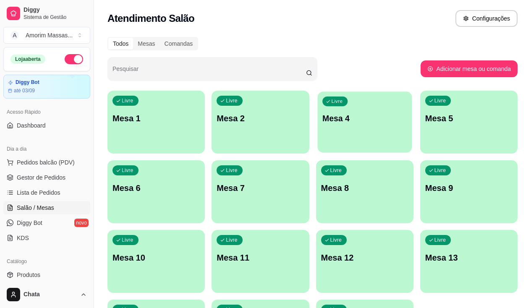
click at [331, 99] on p "Livre" at bounding box center [336, 101] width 11 height 7
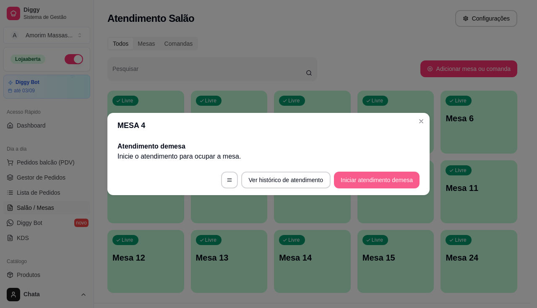
click at [351, 182] on button "Iniciar atendimento de mesa" at bounding box center [377, 180] width 86 height 17
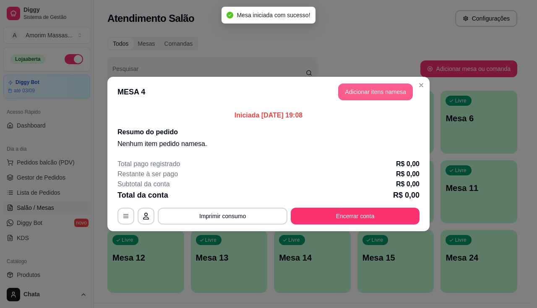
click at [366, 94] on button "Adicionar itens na mesa" at bounding box center [375, 91] width 75 height 17
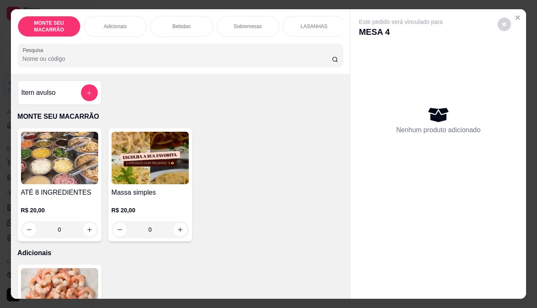
click at [179, 233] on div "0" at bounding box center [150, 229] width 77 height 17
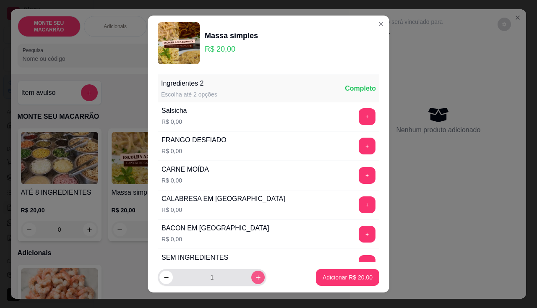
click at [252, 279] on button "increase-product-quantity" at bounding box center [257, 277] width 13 height 13
type input "3"
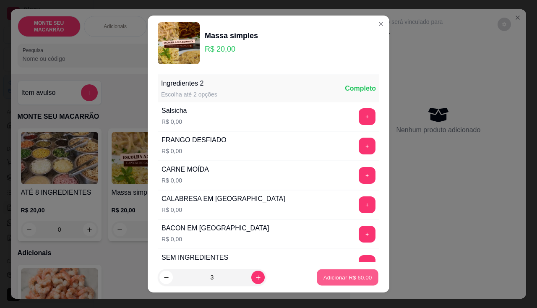
click at [345, 276] on p "Adicionar R$ 60,00" at bounding box center [347, 277] width 49 height 8
type input "3"
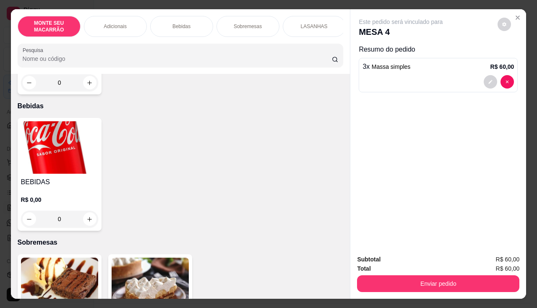
scroll to position [336, 0]
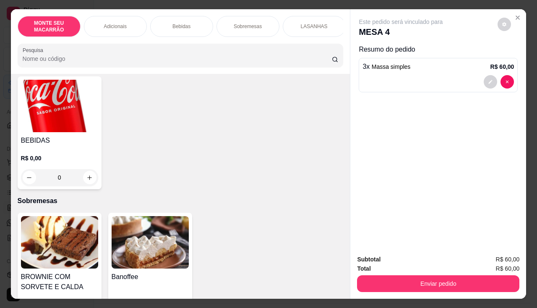
click at [65, 225] on img at bounding box center [59, 242] width 77 height 52
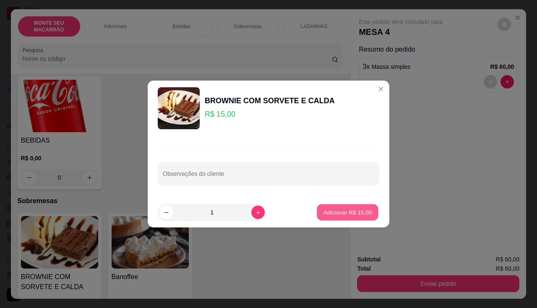
click at [346, 213] on p "Adicionar R$ 15,00" at bounding box center [347, 212] width 49 height 8
type input "1"
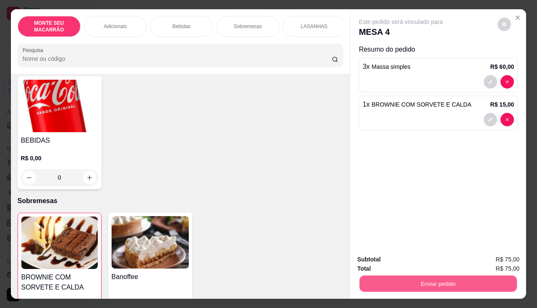
click at [421, 276] on button "Enviar pedido" at bounding box center [437, 284] width 157 height 16
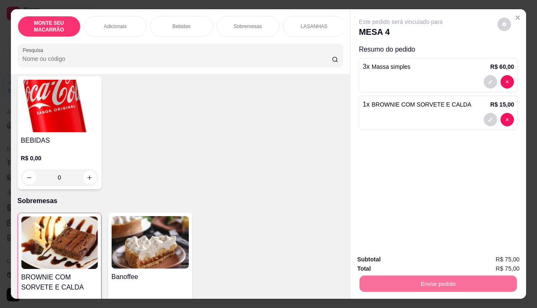
click at [479, 260] on button "Sim, quero registrar" at bounding box center [490, 260] width 62 height 16
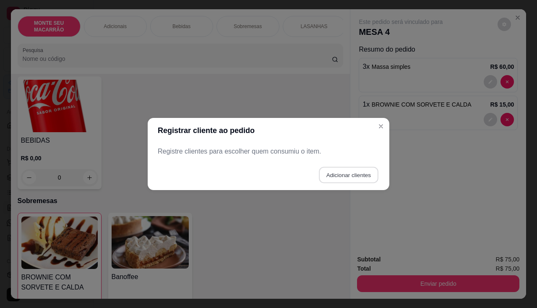
click at [347, 176] on button "Adicionar clientes" at bounding box center [348, 175] width 59 height 16
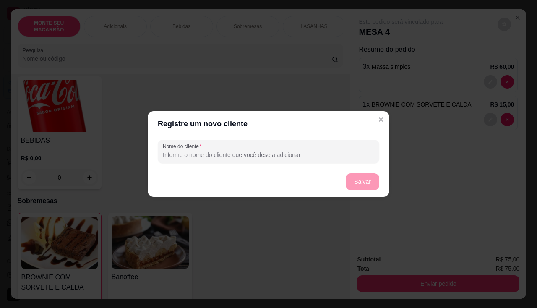
click at [220, 152] on input "Nome do cliente" at bounding box center [268, 155] width 211 height 8
type input "04"
click at [378, 179] on button "Salvar" at bounding box center [363, 181] width 34 height 17
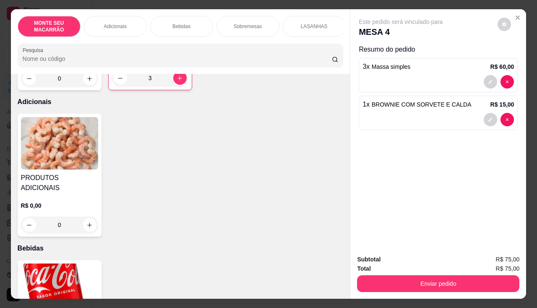
scroll to position [94, 0]
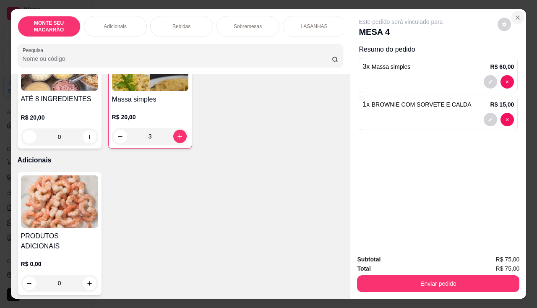
click at [513, 11] on button "Close" at bounding box center [517, 17] width 13 height 13
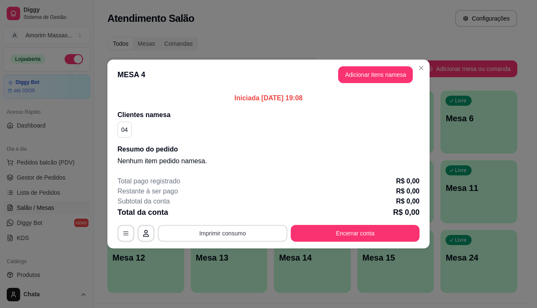
click at [216, 232] on button "Imprimir consumo" at bounding box center [223, 233] width 130 height 17
click at [224, 212] on button "IMPRESSORA" at bounding box center [225, 213] width 61 height 13
click at [349, 67] on button "Adicionar itens na mesa" at bounding box center [375, 75] width 72 height 16
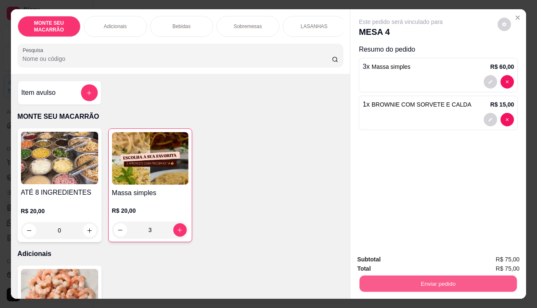
click at [427, 279] on button "Enviar pedido" at bounding box center [437, 284] width 157 height 16
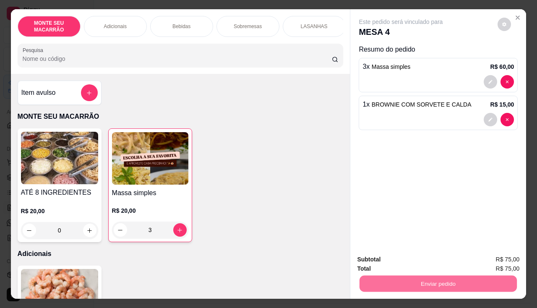
click at [479, 259] on button "Sim, quero registrar" at bounding box center [490, 260] width 62 height 16
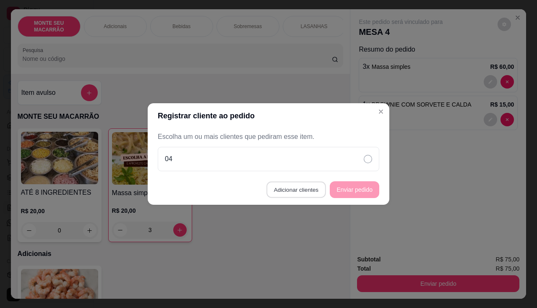
click at [279, 192] on button "Adicionar clientes" at bounding box center [295, 190] width 59 height 16
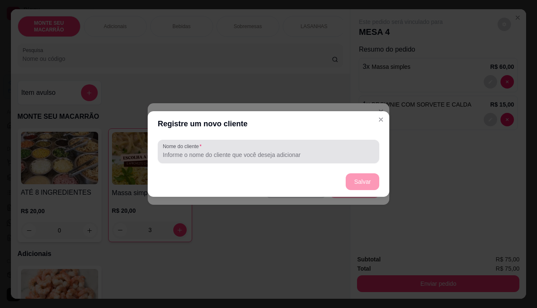
click at [202, 146] on label "Nome do cliente" at bounding box center [184, 146] width 42 height 7
click at [202, 151] on input "Nome do cliente" at bounding box center [268, 155] width 211 height 8
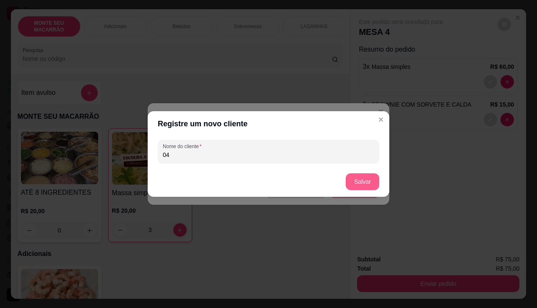
type input "04"
click at [374, 180] on button "Salvar" at bounding box center [363, 181] width 34 height 17
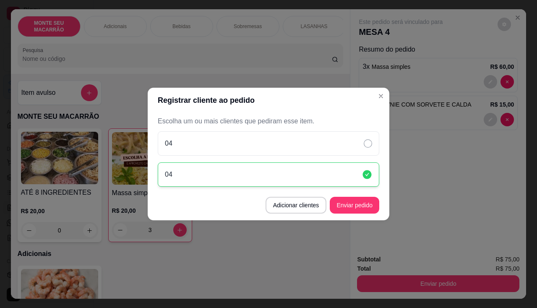
click at [382, 119] on div "Escolha um ou mais clientes que pediram esse item. 04 04" at bounding box center [269, 151] width 242 height 77
click at [362, 206] on button "Enviar pedido" at bounding box center [354, 205] width 49 height 17
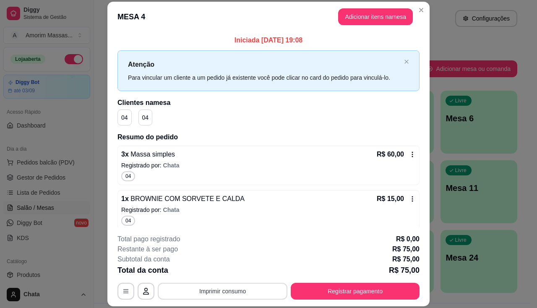
click at [234, 286] on button "Imprimir consumo" at bounding box center [223, 291] width 130 height 17
click at [232, 267] on button "IMPRESSORA" at bounding box center [222, 271] width 61 height 13
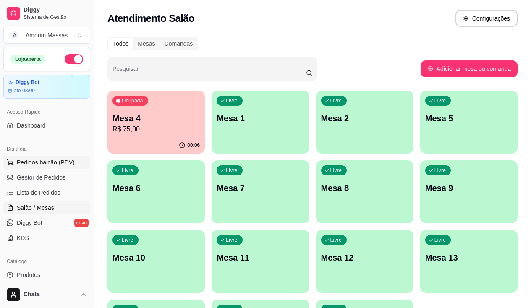
click at [34, 163] on span "Pedidos balcão (PDV)" at bounding box center [46, 162] width 58 height 8
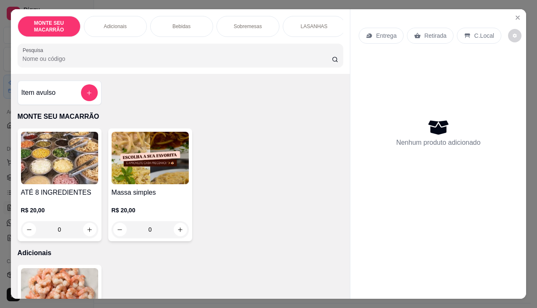
click at [139, 173] on img at bounding box center [150, 158] width 77 height 52
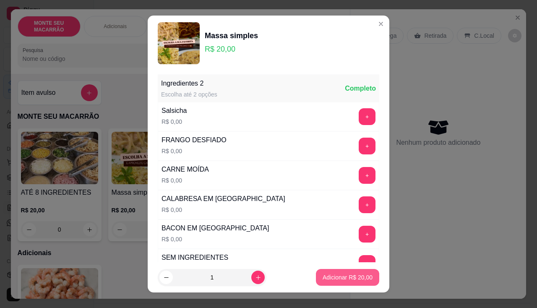
click at [346, 276] on p "Adicionar R$ 20,00" at bounding box center [348, 277] width 50 height 8
type input "1"
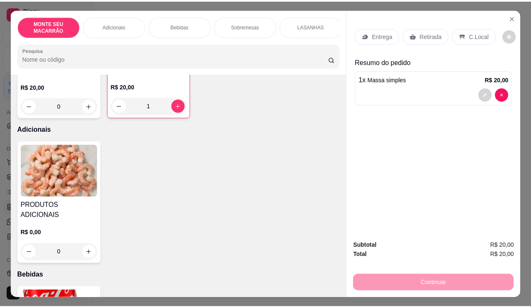
scroll to position [168, 0]
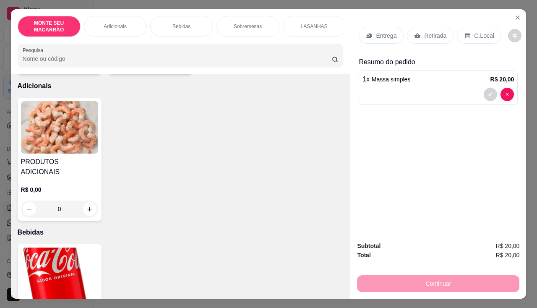
click at [50, 125] on img at bounding box center [59, 127] width 77 height 52
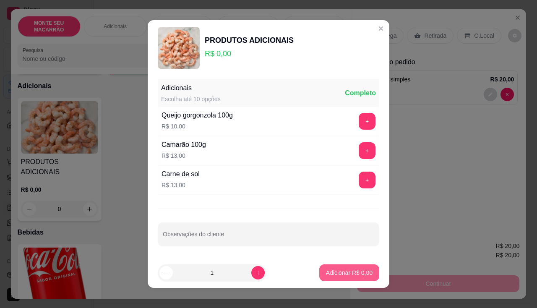
click at [355, 270] on p "Adicionar R$ 0,00" at bounding box center [349, 272] width 47 height 8
type input "1"
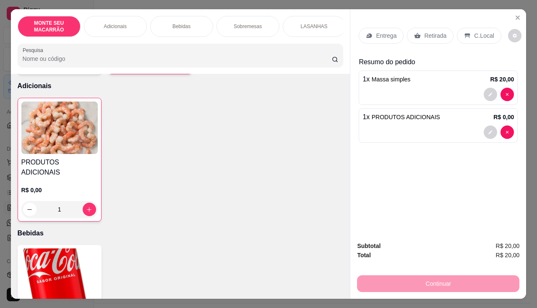
click at [75, 149] on img at bounding box center [59, 127] width 76 height 52
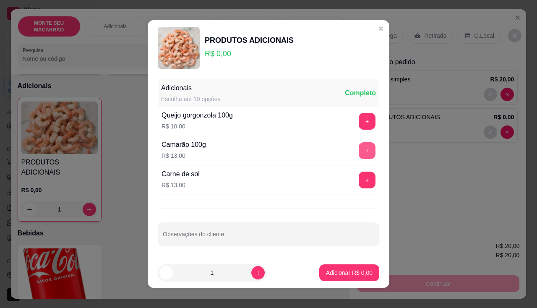
click at [359, 150] on button "+" at bounding box center [367, 150] width 17 height 17
click at [351, 269] on p "Adicionar R$ 13,00" at bounding box center [347, 272] width 49 height 8
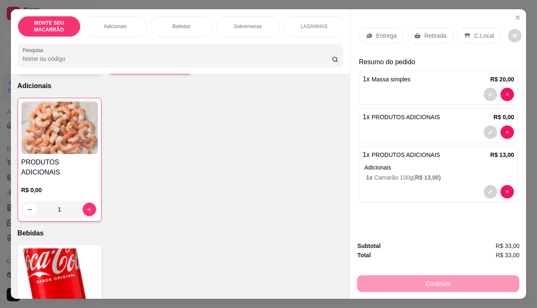
click at [425, 31] on p "Retirada" at bounding box center [435, 35] width 22 height 8
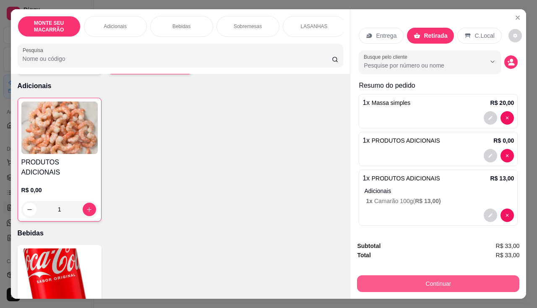
click at [445, 275] on button "Continuar" at bounding box center [438, 283] width 162 height 17
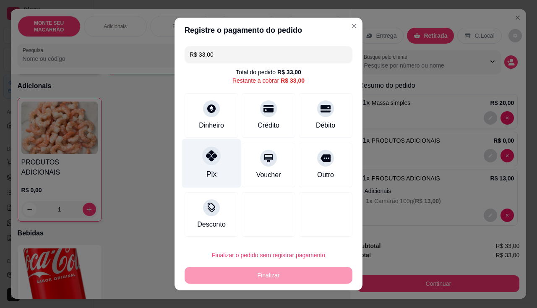
click at [210, 152] on icon at bounding box center [211, 155] width 11 height 11
type input "R$ 0,00"
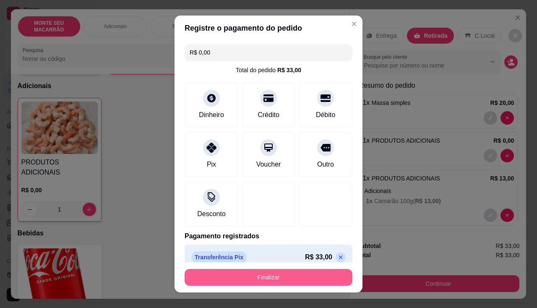
click at [258, 280] on button "Finalizar" at bounding box center [269, 277] width 168 height 17
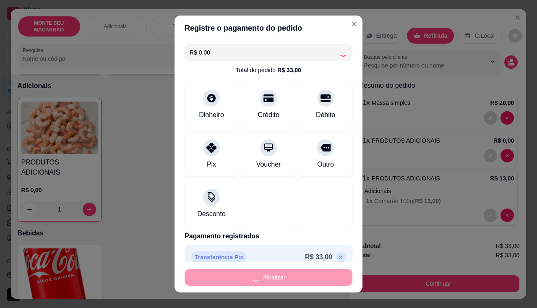
type input "0"
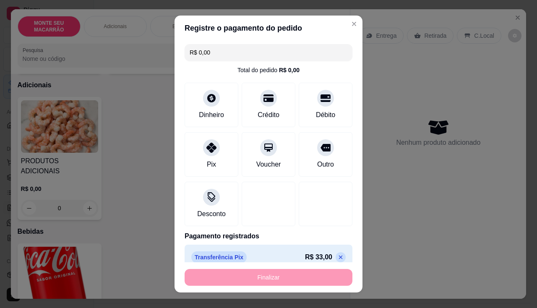
type input "-R$ 33,00"
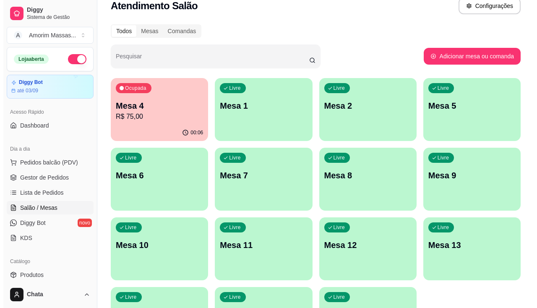
scroll to position [19, 0]
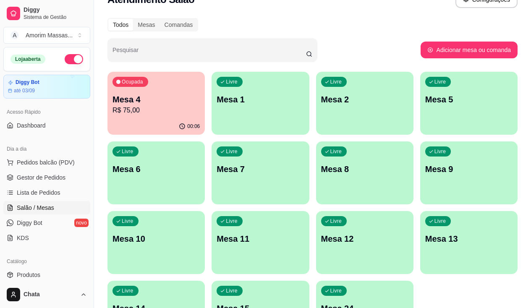
click at [413, 281] on div "Livre Mesa 24" at bounding box center [364, 307] width 97 height 53
click at [408, 302] on p "Mesa 24" at bounding box center [364, 308] width 87 height 12
click at [117, 93] on div "Ocupada Mesa 4 R$ 75,00" at bounding box center [155, 95] width 97 height 47
click at [36, 160] on span "Pedidos balcão (PDV)" at bounding box center [46, 162] width 58 height 8
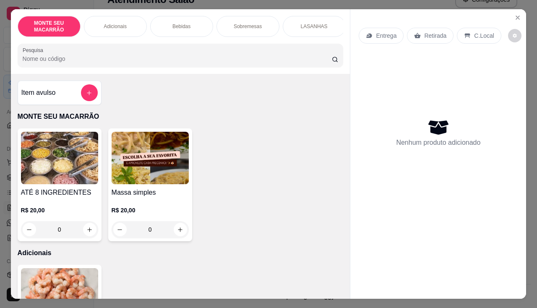
click at [154, 161] on img at bounding box center [150, 158] width 77 height 52
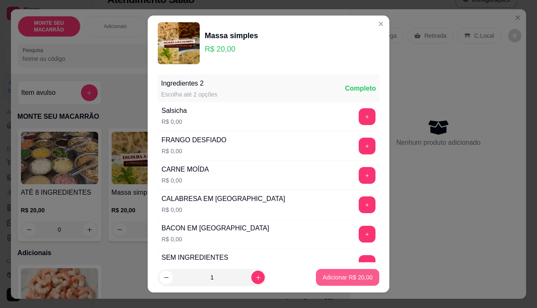
click at [347, 273] on button "Adicionar R$ 20,00" at bounding box center [347, 277] width 63 height 17
type input "1"
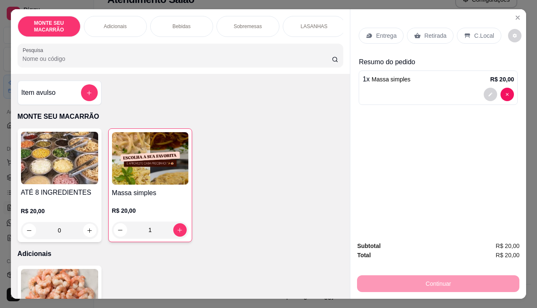
click at [418, 30] on div "Retirada" at bounding box center [430, 36] width 47 height 16
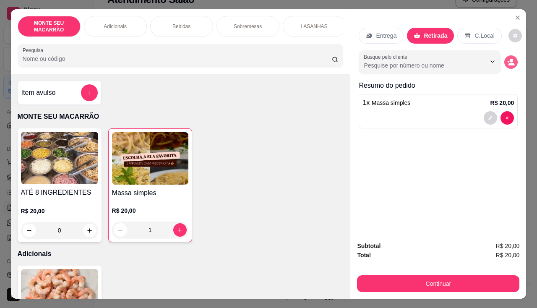
click at [510, 59] on circle "decrease-product-quantity" at bounding box center [511, 60] width 3 height 3
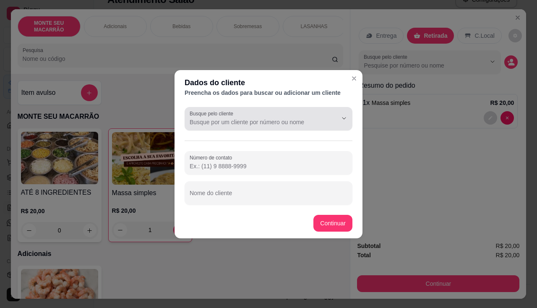
click at [235, 114] on label "Busque pelo cliente" at bounding box center [213, 113] width 47 height 7
click at [235, 118] on input "Busque pelo cliente" at bounding box center [257, 122] width 134 height 8
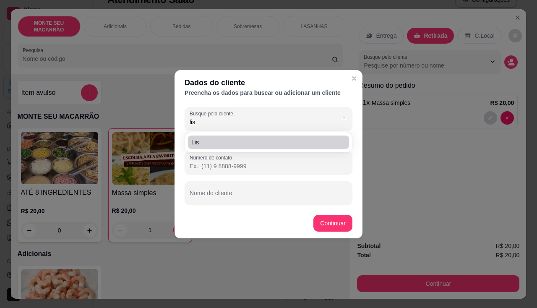
click at [200, 143] on span "Lis" at bounding box center [264, 142] width 146 height 8
type input "Lis"
type input "(85) 9999-99"
type input "Lis"
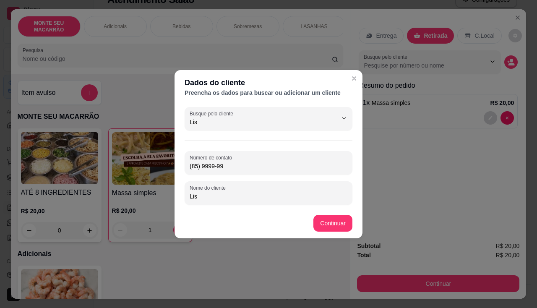
type input "Lis"
click at [226, 175] on div "Número de contato (85) 9999-99 Nome do cliente Lis" at bounding box center [269, 178] width 168 height 54
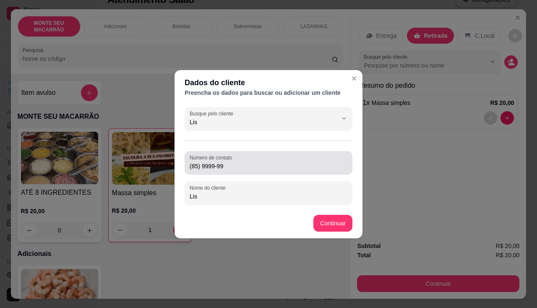
click at [227, 171] on div "(85) 9999-99" at bounding box center [269, 162] width 158 height 17
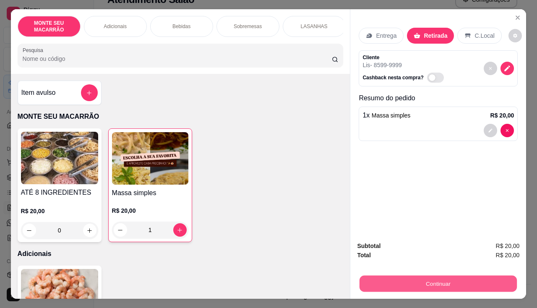
click at [416, 278] on button "Continuar" at bounding box center [437, 284] width 157 height 16
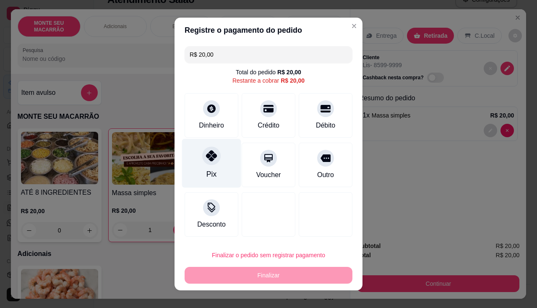
click at [205, 166] on div "Pix" at bounding box center [211, 163] width 59 height 49
type input "R$ 0,00"
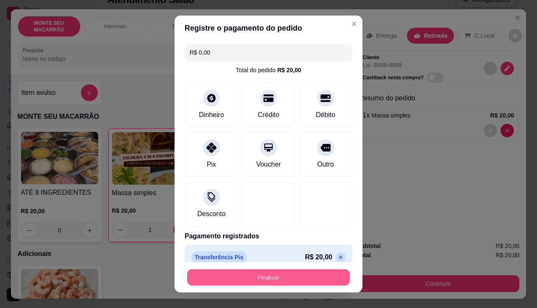
click at [266, 274] on button "Finalizar" at bounding box center [268, 277] width 163 height 16
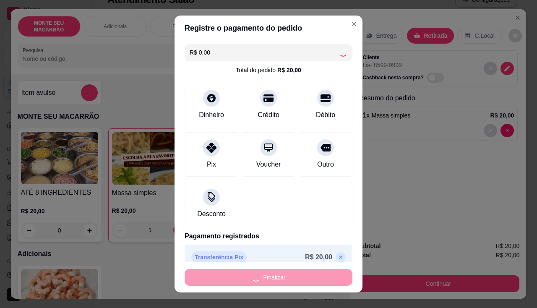
type input "0"
type input "-R$ 20,00"
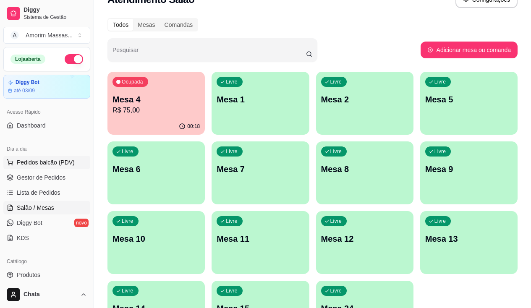
click at [31, 158] on button "Pedidos balcão (PDV)" at bounding box center [46, 162] width 87 height 13
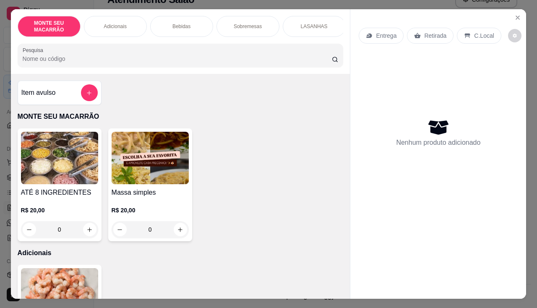
click at [134, 156] on img at bounding box center [150, 158] width 77 height 52
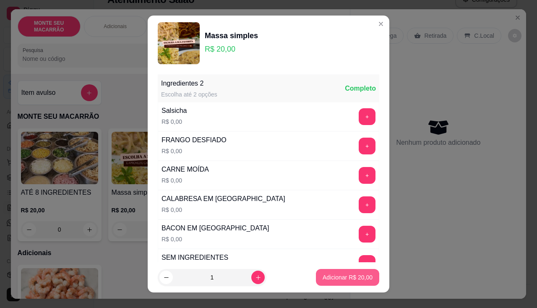
click at [323, 278] on p "Adicionar R$ 20,00" at bounding box center [348, 277] width 50 height 8
type input "1"
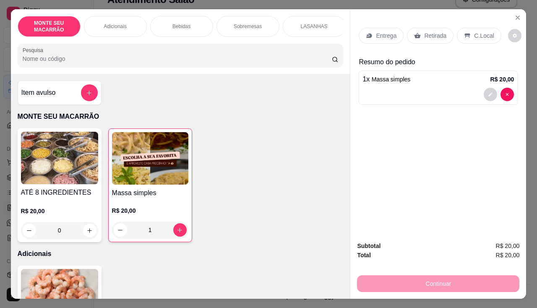
click at [377, 33] on p "Entrega" at bounding box center [386, 35] width 21 height 8
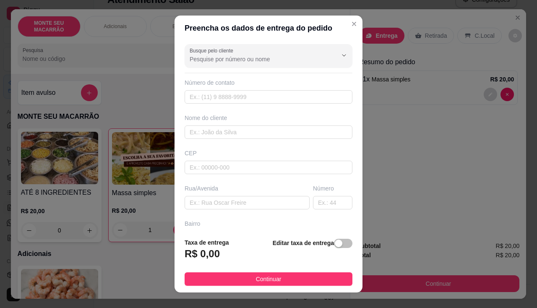
drag, startPoint x: 206, startPoint y: 221, endPoint x: 206, endPoint y: 236, distance: 14.3
click at [206, 223] on div "Bairro" at bounding box center [269, 223] width 168 height 8
click at [328, 233] on footer "Taxa de entrega R$ 0,00 Editar taxa de entrega Continuar" at bounding box center [268, 261] width 188 height 61
click at [335, 246] on div "button" at bounding box center [339, 243] width 8 height 8
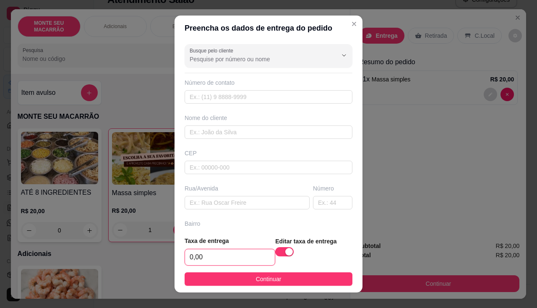
click at [213, 260] on input "0,00" at bounding box center [230, 257] width 90 height 16
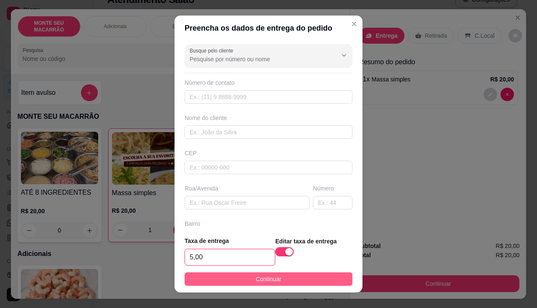
type input "5,00"
click at [260, 284] on span "Continuar" at bounding box center [269, 278] width 26 height 9
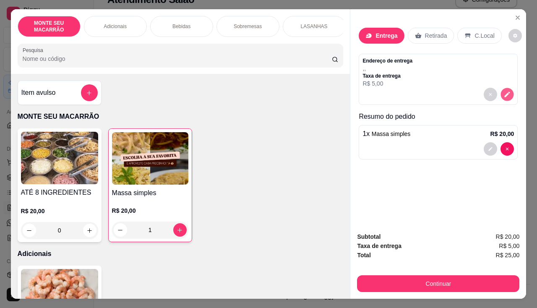
click at [509, 89] on button "decrease-product-quantity" at bounding box center [507, 94] width 13 height 13
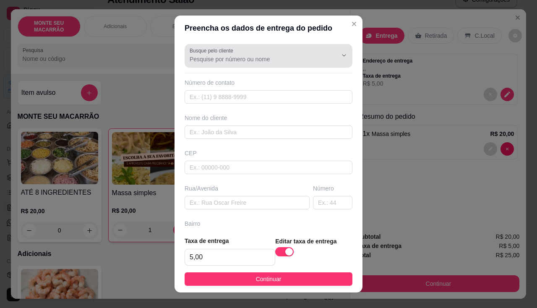
click at [237, 52] on div at bounding box center [269, 55] width 158 height 17
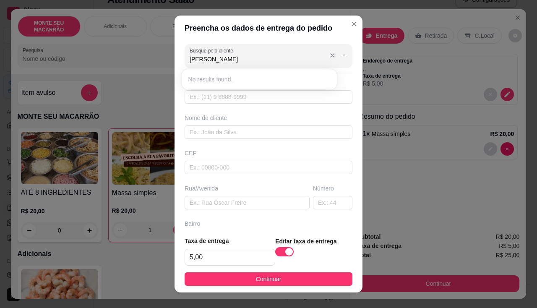
type input "[PERSON_NAME]"
click at [260, 94] on input "text" at bounding box center [269, 96] width 168 height 13
click at [253, 60] on input "Busque pelo cliente" at bounding box center [257, 59] width 134 height 8
click at [297, 60] on input "Busque pelo cliente" at bounding box center [257, 59] width 134 height 8
click at [234, 80] on div "Número de contato" at bounding box center [269, 82] width 168 height 8
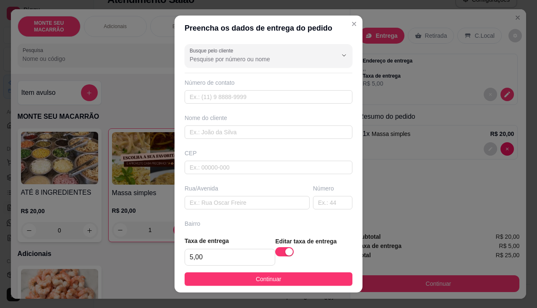
click at [218, 85] on div "Número de contato" at bounding box center [269, 82] width 168 height 8
click at [208, 122] on div "Nome do cliente" at bounding box center [268, 126] width 171 height 25
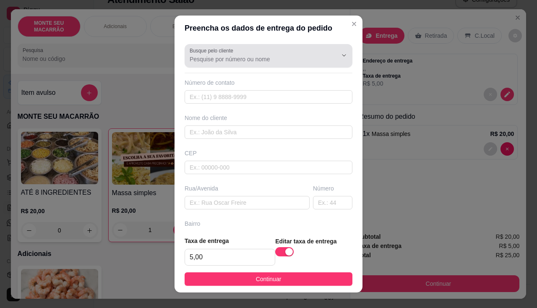
drag, startPoint x: 221, startPoint y: 61, endPoint x: 232, endPoint y: 61, distance: 10.9
click at [222, 61] on input "Busque pelo cliente" at bounding box center [257, 59] width 134 height 8
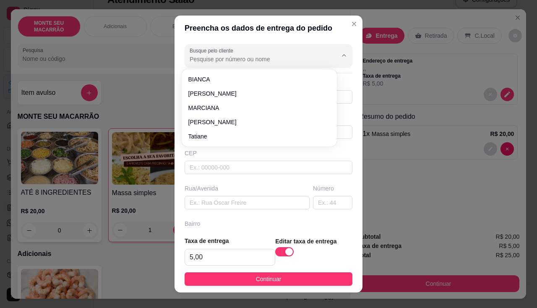
click at [231, 61] on input "Busque pelo cliente" at bounding box center [257, 59] width 134 height 8
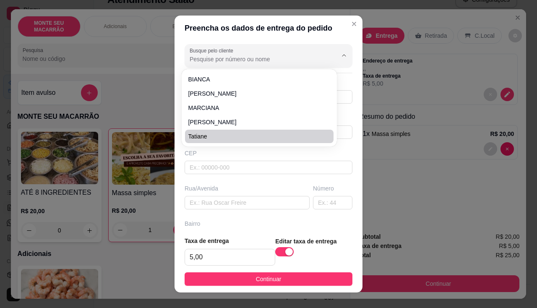
click at [367, 107] on div "Preencha os dados de entrega do pedido Busque pelo cliente Número de contato No…" at bounding box center [268, 154] width 537 height 308
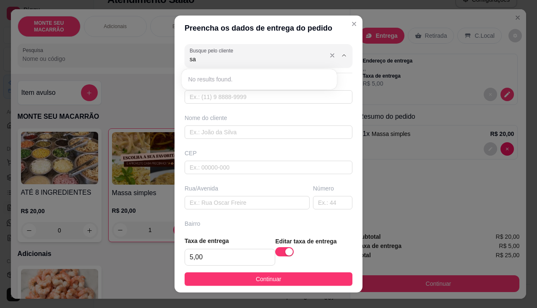
type input "s"
type input "[PERSON_NAME]"
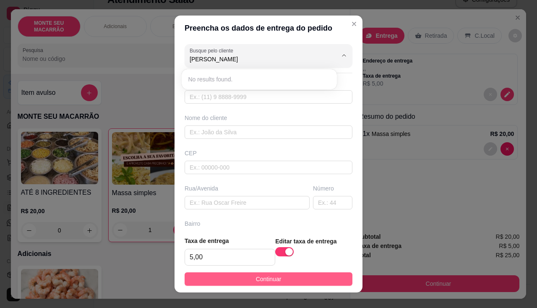
click at [258, 279] on span "Continuar" at bounding box center [269, 278] width 26 height 9
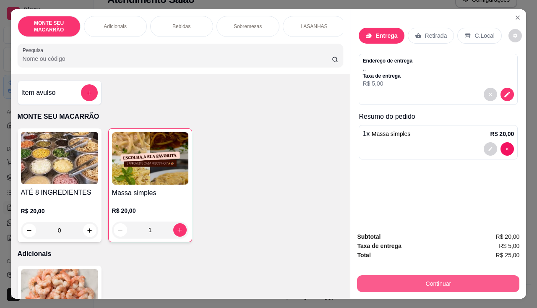
click at [440, 281] on button "Continuar" at bounding box center [438, 283] width 162 height 17
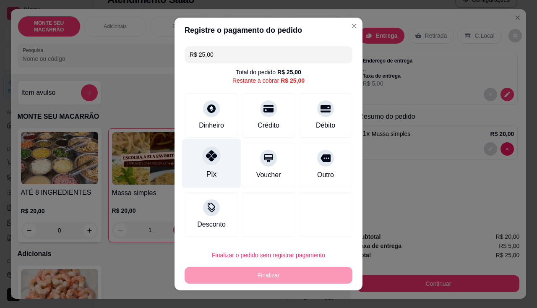
click at [202, 161] on div at bounding box center [211, 155] width 18 height 18
type input "R$ 0,00"
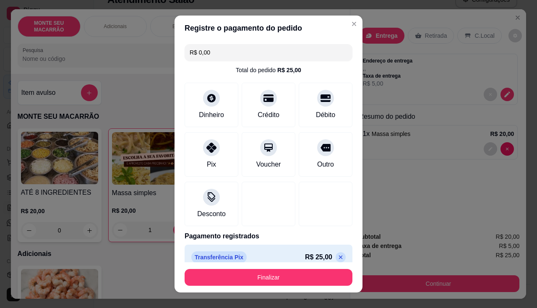
click at [267, 261] on div "Transferência Pix R$ 25,00" at bounding box center [268, 257] width 154 height 12
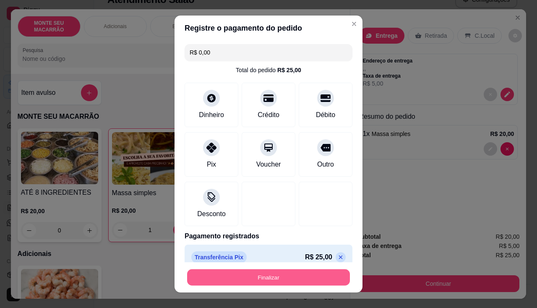
click at [270, 271] on button "Finalizar" at bounding box center [268, 277] width 163 height 16
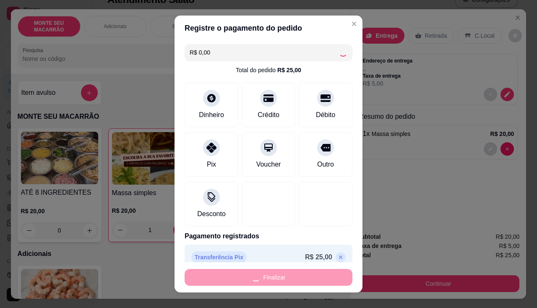
type input "0"
type input "-R$ 25,00"
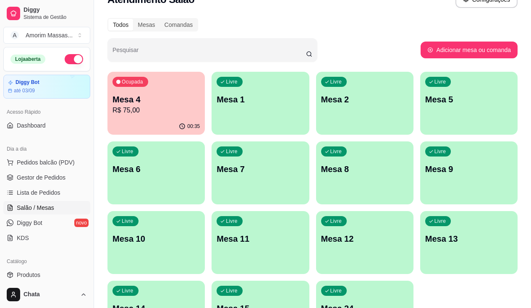
click at [321, 172] on p "Mesa 8" at bounding box center [364, 169] width 87 height 12
click at [143, 100] on p "Mesa 4" at bounding box center [155, 100] width 87 height 12
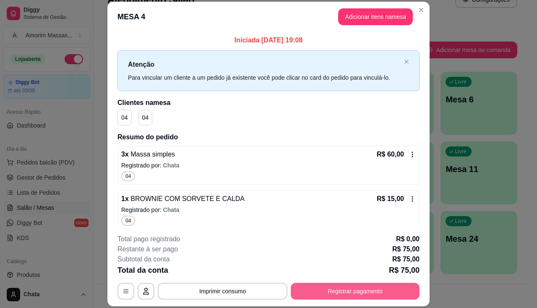
click at [323, 295] on button "Registrar pagamento" at bounding box center [355, 291] width 129 height 17
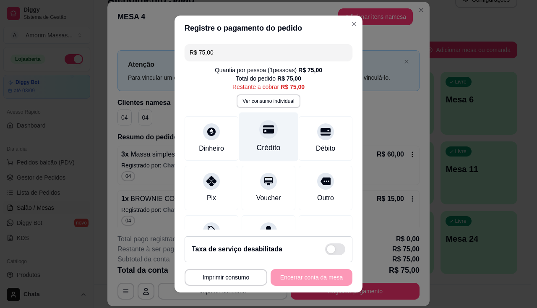
click at [263, 130] on icon at bounding box center [268, 129] width 11 height 8
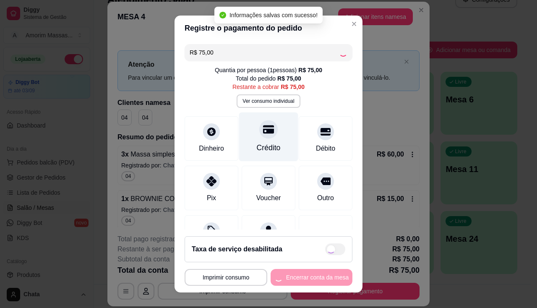
type input "R$ 0,00"
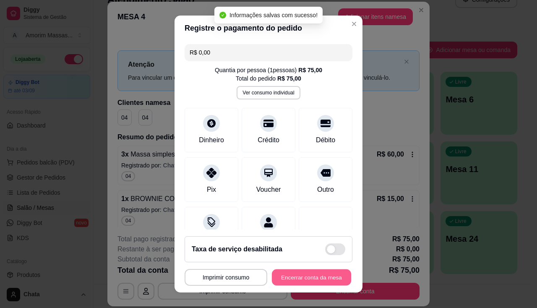
click at [310, 281] on button "Encerrar conta da mesa" at bounding box center [311, 277] width 79 height 16
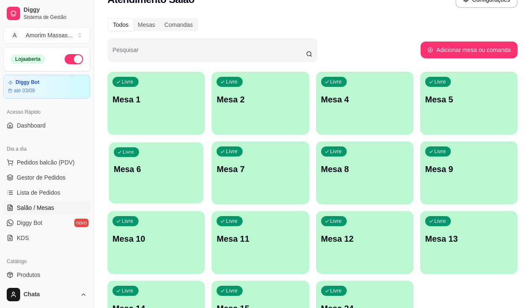
click at [136, 149] on span "Livre" at bounding box center [129, 152] width 14 height 7
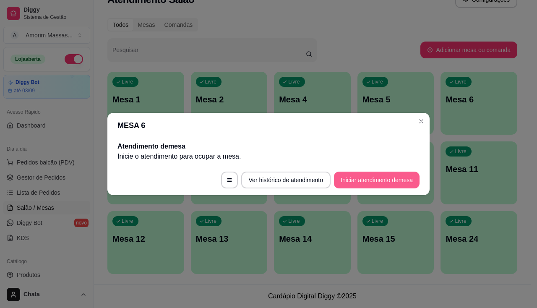
click at [351, 183] on button "Iniciar atendimento de mesa" at bounding box center [377, 180] width 86 height 17
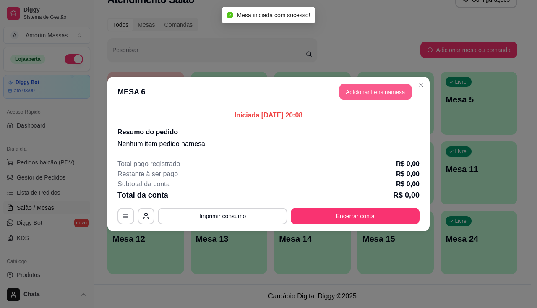
click at [373, 91] on button "Adicionar itens na mesa" at bounding box center [375, 92] width 72 height 16
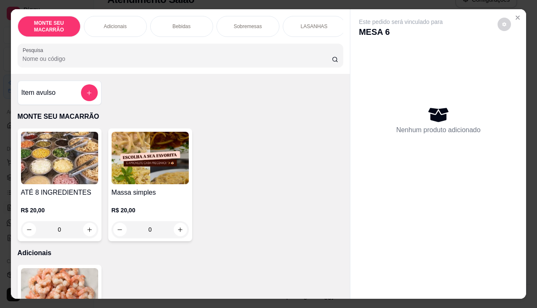
click at [169, 159] on img at bounding box center [150, 158] width 77 height 52
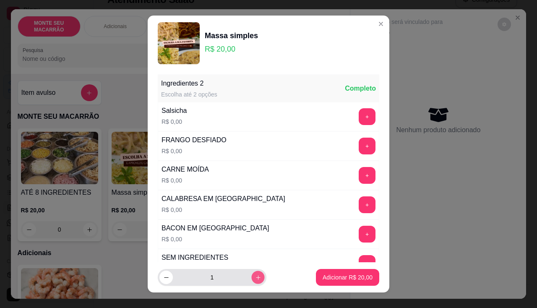
click at [255, 276] on icon "increase-product-quantity" at bounding box center [258, 277] width 6 height 6
type input "4"
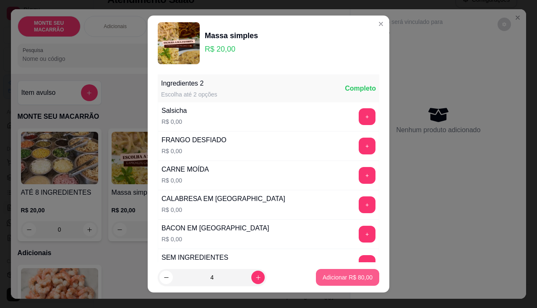
click at [341, 275] on p "Adicionar R$ 80,00" at bounding box center [348, 277] width 50 height 8
type input "4"
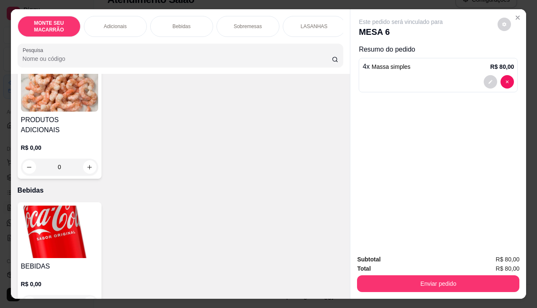
scroll to position [294, 0]
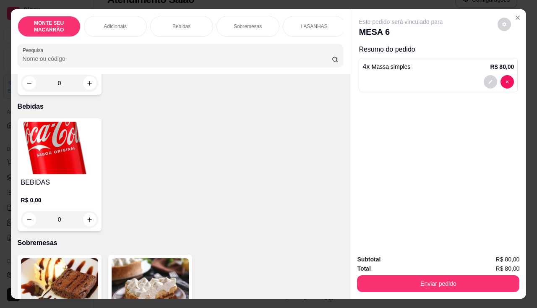
click at [63, 126] on img at bounding box center [59, 148] width 77 height 52
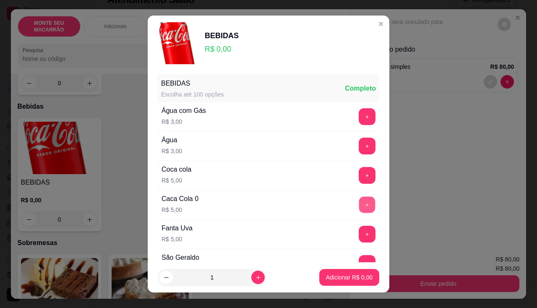
click at [359, 198] on button "+" at bounding box center [367, 204] width 16 height 16
click at [359, 198] on button "+" at bounding box center [367, 204] width 17 height 17
click at [359, 198] on button "+" at bounding box center [367, 204] width 16 height 16
click at [335, 277] on p "Adicionar R$ 20,00" at bounding box center [348, 277] width 50 height 8
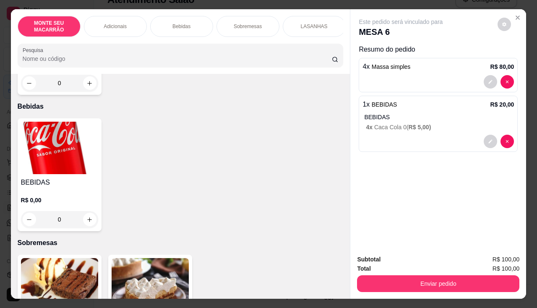
click at [408, 124] on span "R$ 5,00 )" at bounding box center [419, 127] width 23 height 7
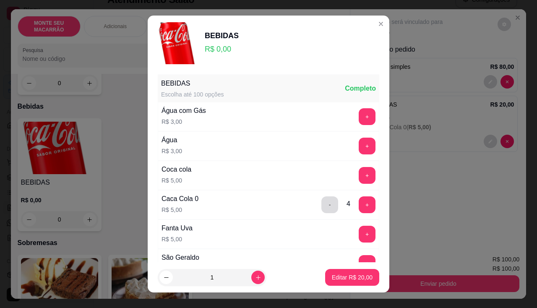
click at [321, 206] on button "-" at bounding box center [329, 204] width 17 height 17
click at [327, 273] on button "Editar R$ 15,00" at bounding box center [352, 277] width 54 height 17
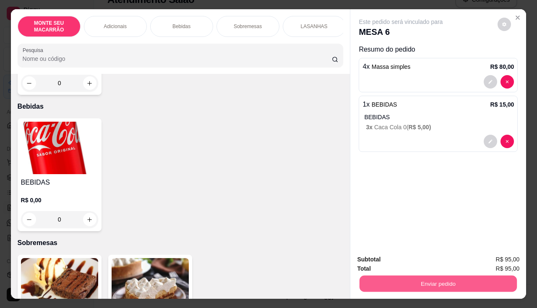
click at [434, 280] on button "Enviar pedido" at bounding box center [437, 284] width 157 height 16
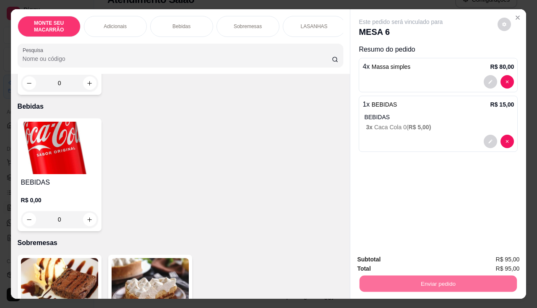
click at [488, 259] on button "Sim, quero registrar" at bounding box center [490, 260] width 60 height 16
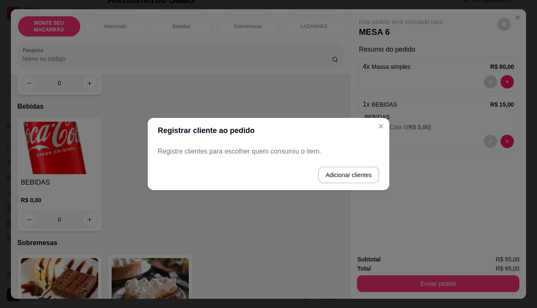
click at [278, 151] on p "Registre clientes para escolher quem consumiu o item." at bounding box center [268, 151] width 221 height 10
click at [276, 151] on p "Registre clientes para escolher quem consumiu o item." at bounding box center [268, 151] width 221 height 10
click at [283, 149] on p "Registre clientes para escolher quem consumiu o item." at bounding box center [268, 151] width 221 height 10
click at [330, 173] on button "Adicionar clientes" at bounding box center [348, 175] width 59 height 16
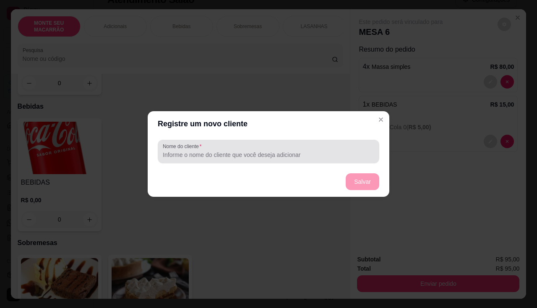
click at [225, 143] on div "Nome do cliente" at bounding box center [268, 151] width 221 height 23
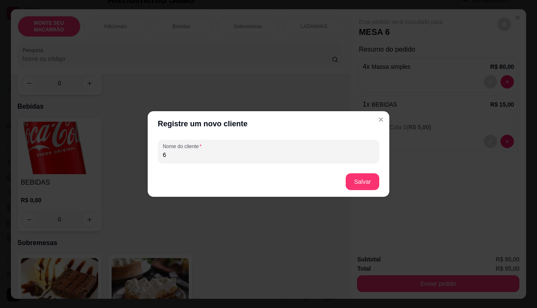
type input "6"
click at [362, 178] on button "Salvar" at bounding box center [362, 182] width 33 height 16
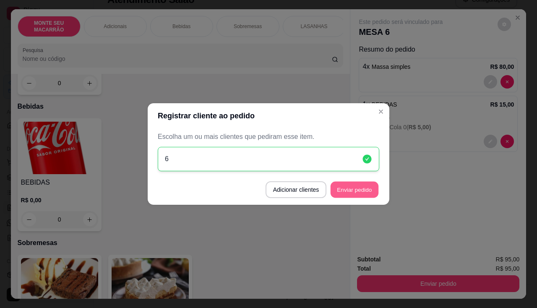
click at [351, 191] on button "Enviar pedido" at bounding box center [354, 190] width 48 height 16
